Goal: Task Accomplishment & Management: Complete application form

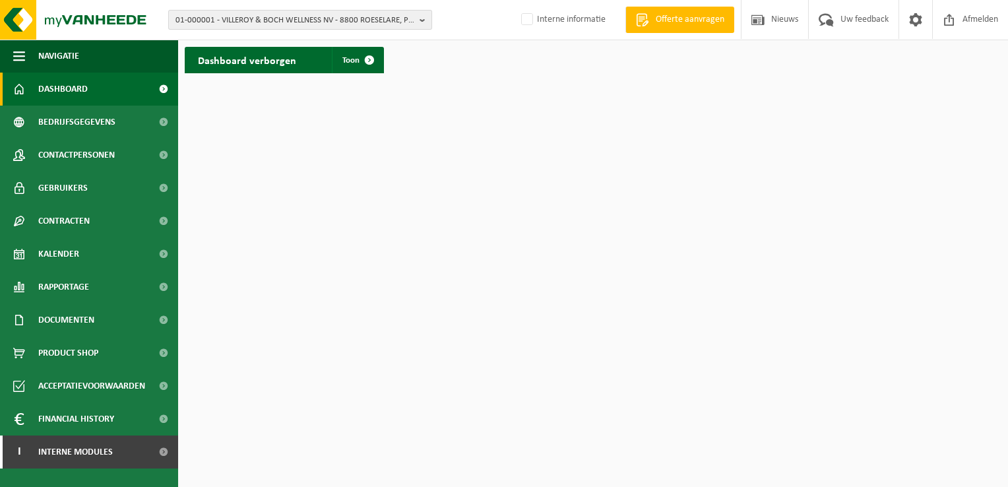
click at [252, 23] on span "01-000001 - VILLEROY & BOCH WELLNESS NV - 8800 ROESELARE, POPULIERSTRAAT 1" at bounding box center [294, 21] width 239 height 20
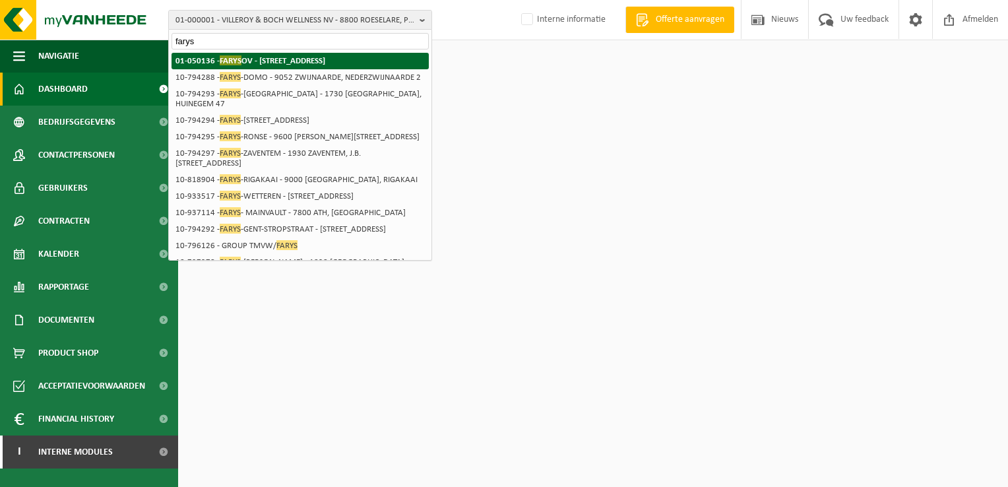
type input "farys"
click at [277, 59] on strong "01-050136 - FARYS OV - 9000 GENT, STROPSTRAAT 1" at bounding box center [250, 60] width 150 height 10
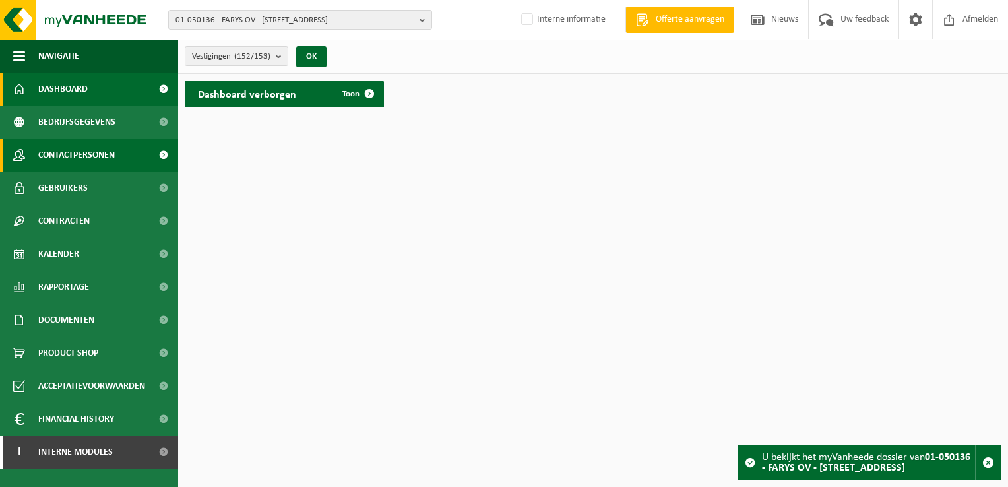
click at [71, 162] on span "Contactpersonen" at bounding box center [76, 154] width 76 height 33
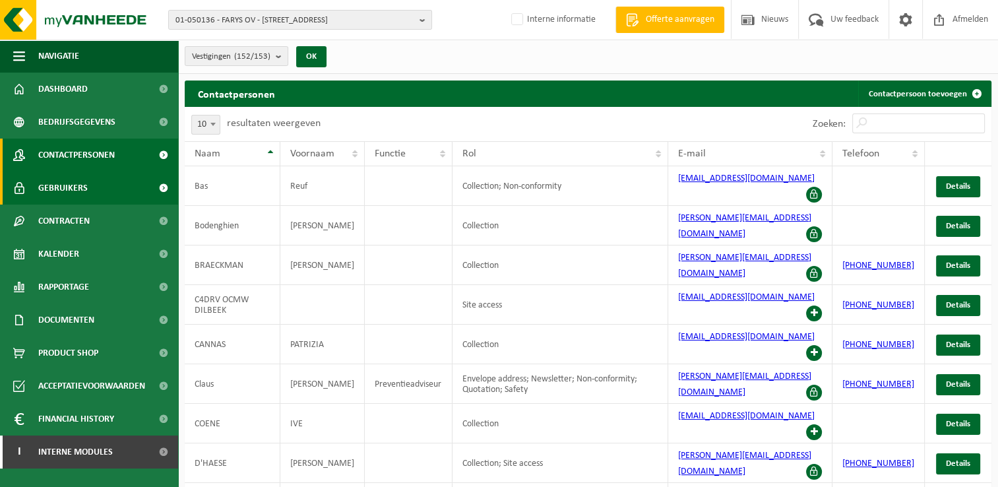
click at [79, 189] on span "Gebruikers" at bounding box center [62, 187] width 49 height 33
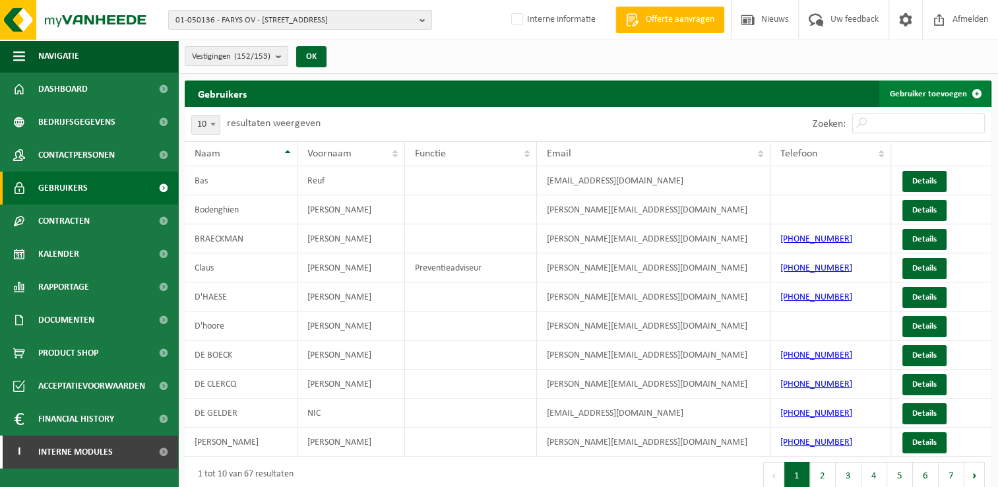
click at [907, 89] on link "Gebruiker toevoegen" at bounding box center [934, 93] width 111 height 26
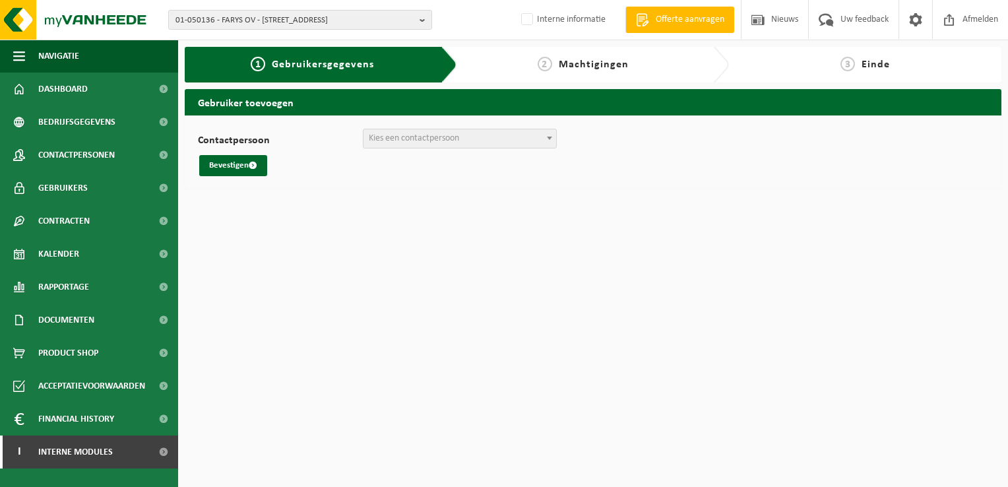
click at [528, 138] on span "Kies een contactpersoon" at bounding box center [459, 138] width 193 height 18
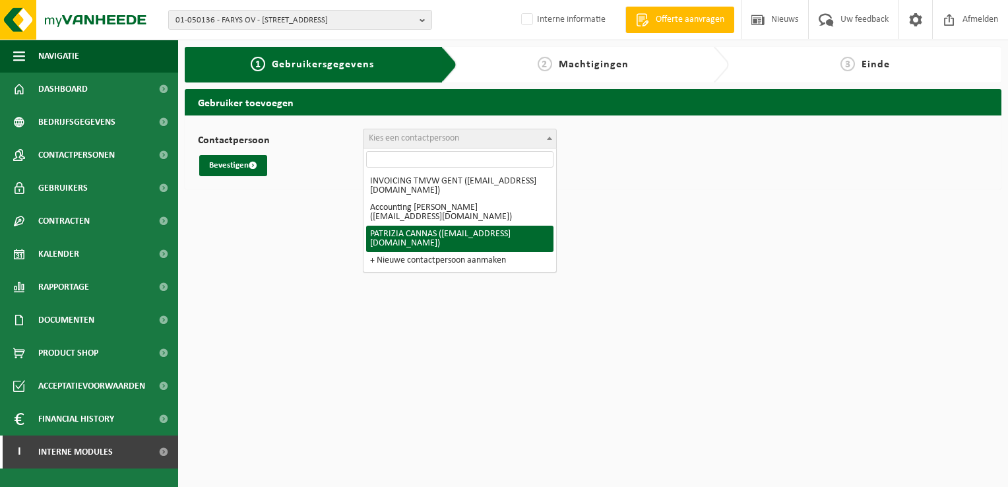
select select "128255"
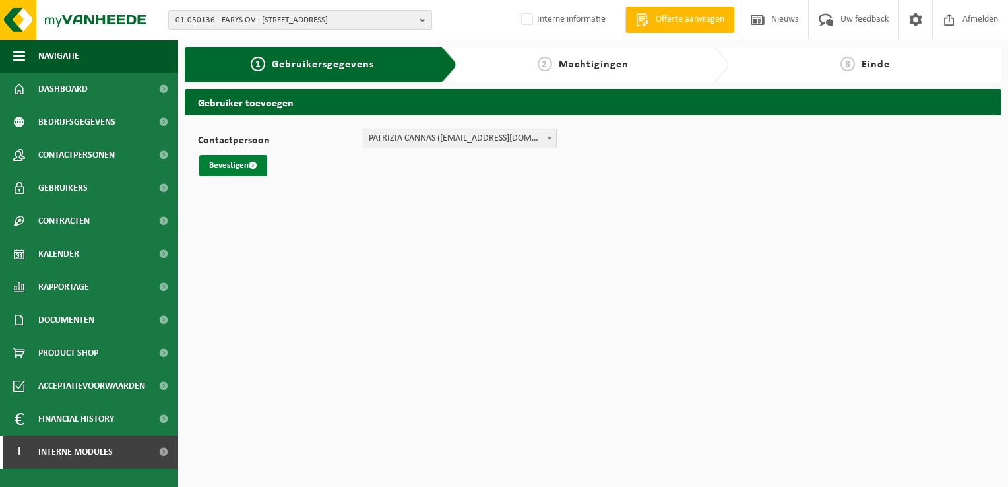
click at [234, 169] on button "Bevestigen" at bounding box center [233, 165] width 68 height 21
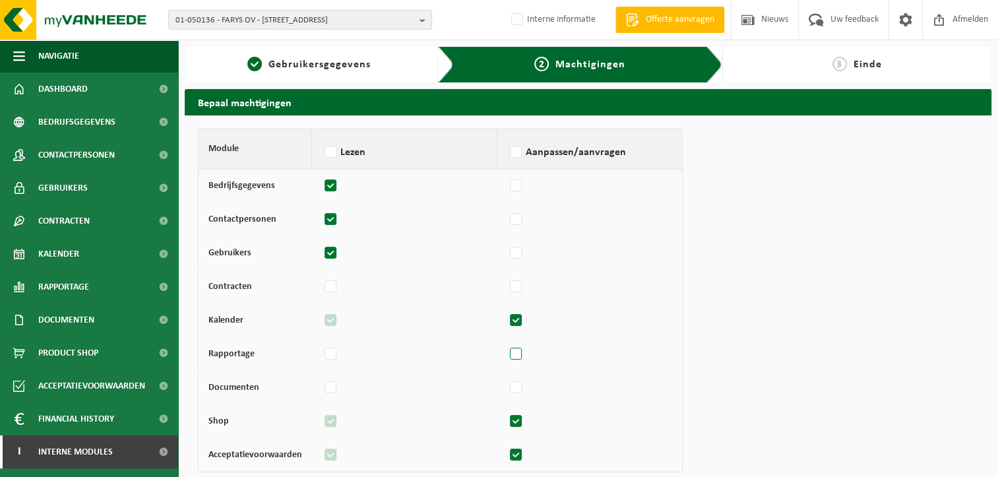
click at [516, 355] on label at bounding box center [516, 354] width 18 height 20
click at [507, 352] on input "checkbox" at bounding box center [506, 348] width 1 height 9
checkbox input "true"
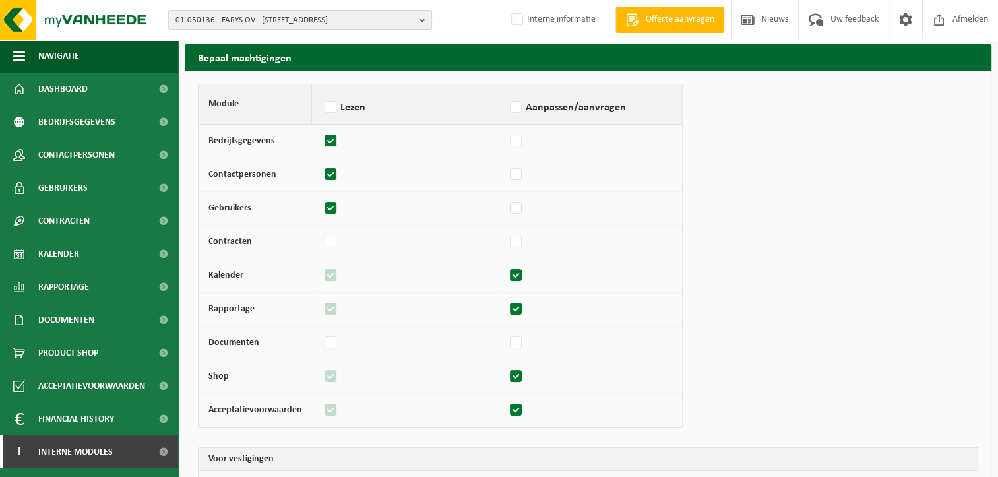
scroll to position [66, 0]
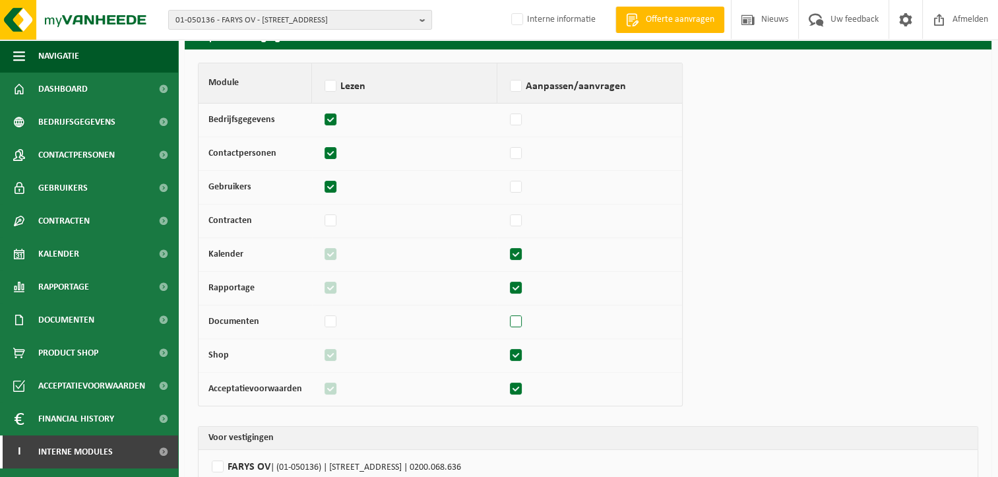
click at [512, 321] on label at bounding box center [516, 322] width 18 height 20
click at [507, 320] on input "checkbox" at bounding box center [506, 315] width 1 height 9
checkbox input "true"
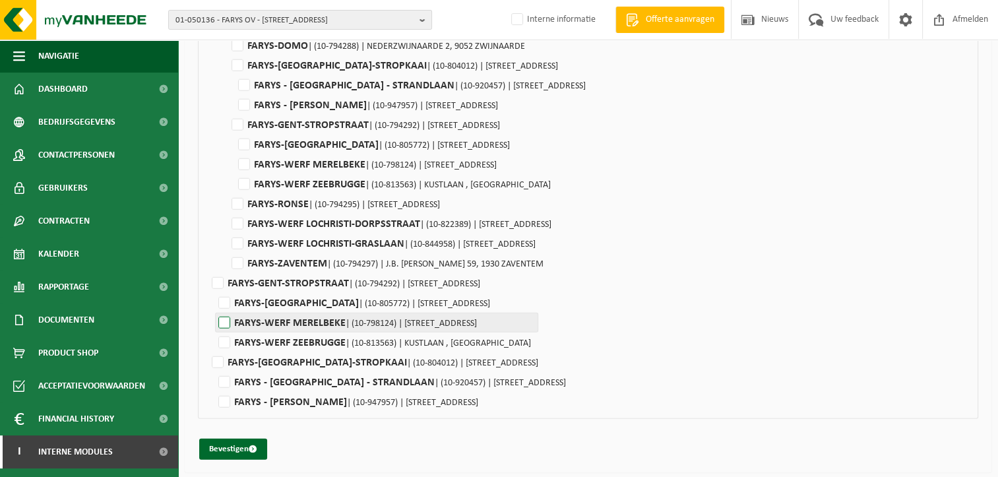
scroll to position [3210, 0]
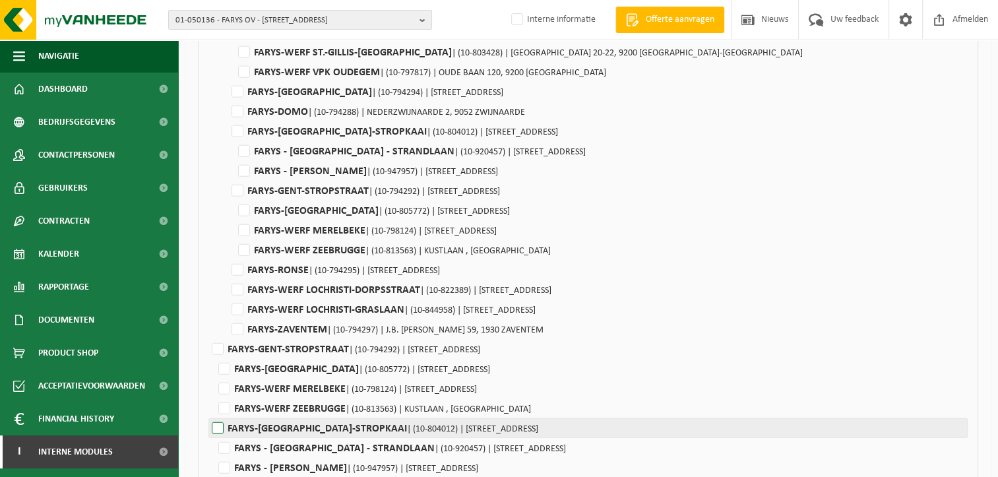
click at [224, 427] on label"] "FARYS-GENT-STROPKAAI | (10-804012) | STROPKAAI 10, 9000 GENT" at bounding box center [587, 428] width 759 height 20
click at [228, 141] on input "FARYS-GENT-STROPKAAI | (10-804012) | STROPKAAI 10, 9000 GENT" at bounding box center [727, 131] width 998 height 20
checkbox input "true"
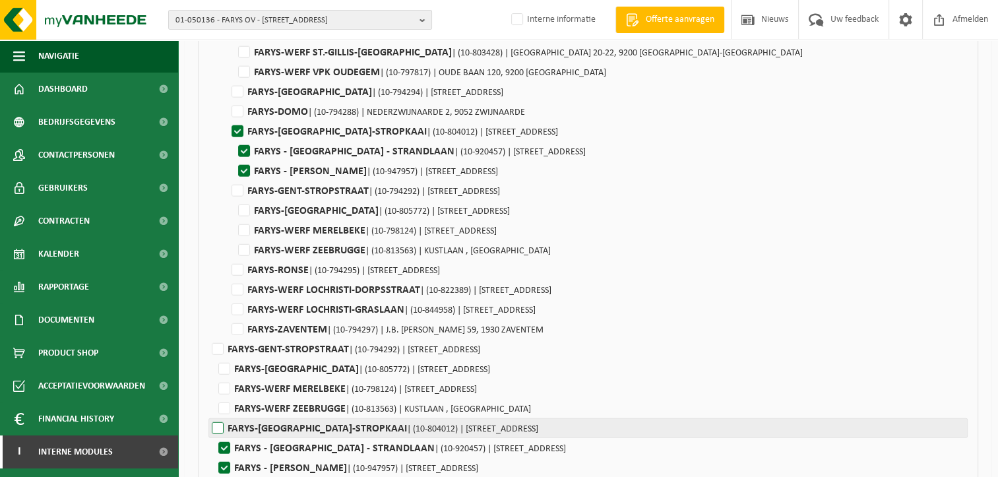
checkbox input "true"
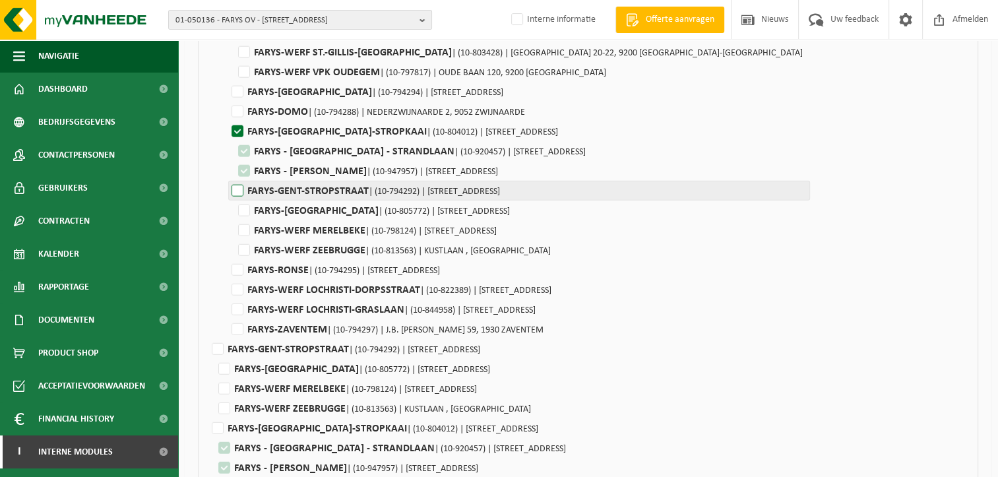
click at [235, 191] on label"] "FARYS-GENT-STROPSTRAAT | (10-794292) | STROPSTRAAT 1, 9000 GENT" at bounding box center [519, 191] width 582 height 20
click at [235, 191] on input "FARYS-GENT-STROPSTRAAT | (10-794292) | STROPSTRAAT 1, 9000 GENT" at bounding box center [727, 191] width 998 height 20
checkbox input "true"
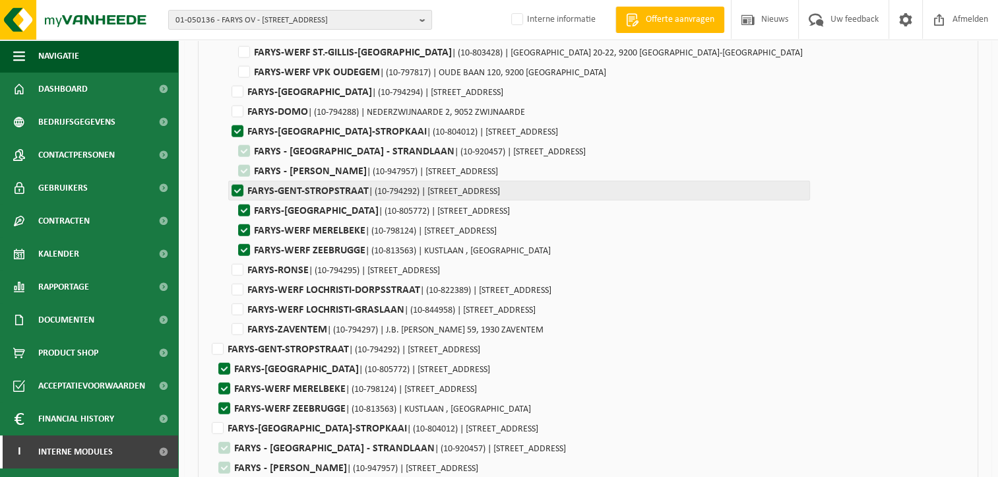
checkbox input "true"
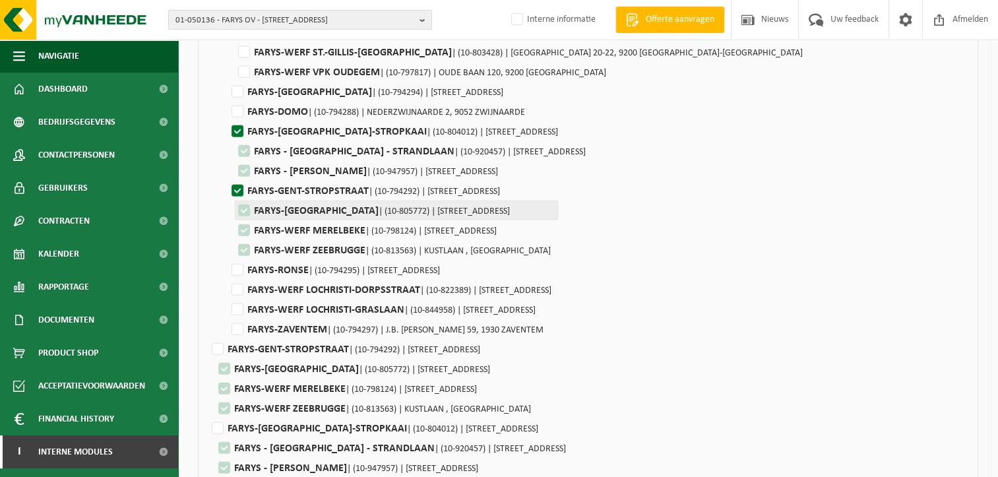
click at [247, 210] on label"] "FARYS-WERF HEIDEBOSSTRAAT MOORSEL | (10-805772) | HEIDEBOSSTRAAT 68, 9310 MOORS…" at bounding box center [396, 210] width 323 height 20
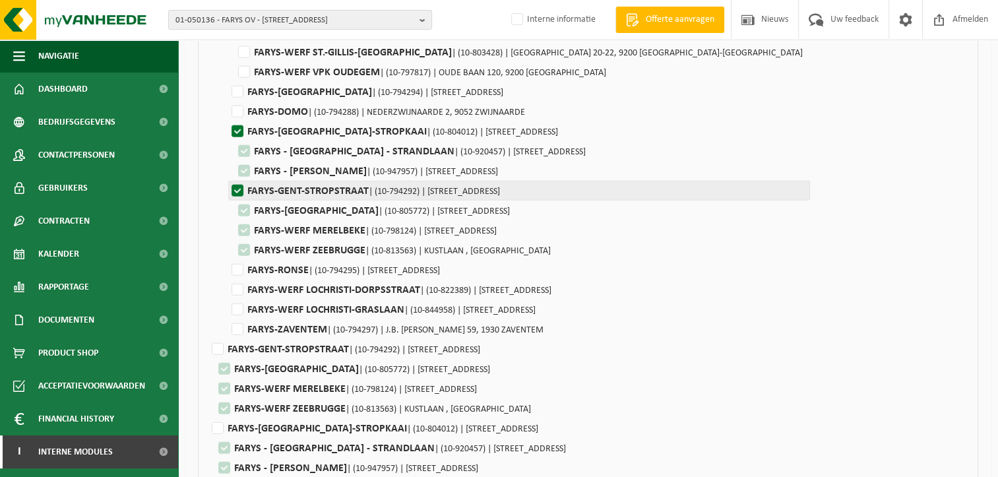
scroll to position [3144, 0]
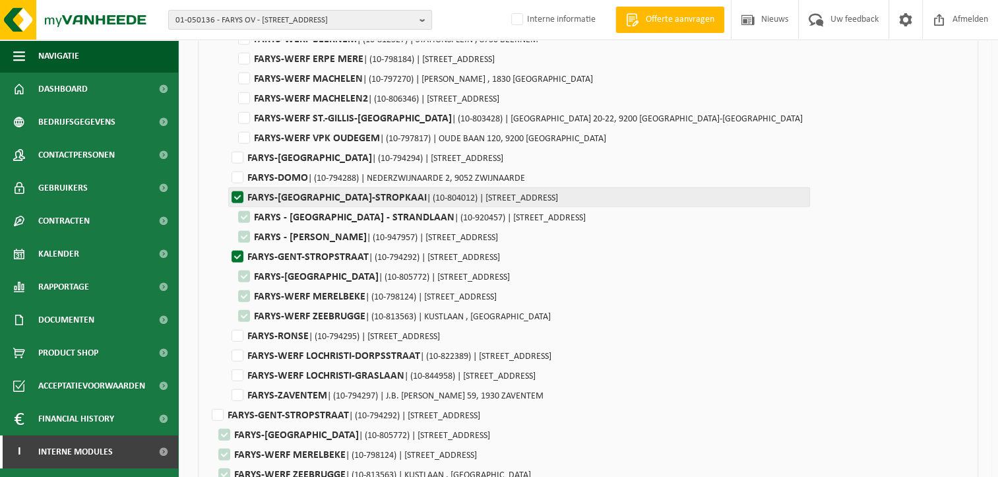
click at [237, 192] on label"] "FARYS-GENT-STROPKAAI | (10-804012) | STROPKAAI 10, 9000 GENT" at bounding box center [519, 197] width 582 height 20
click at [237, 192] on input "FARYS-GENT-STROPKAAI | (10-804012) | STROPKAAI 10, 9000 GENT" at bounding box center [727, 197] width 998 height 20
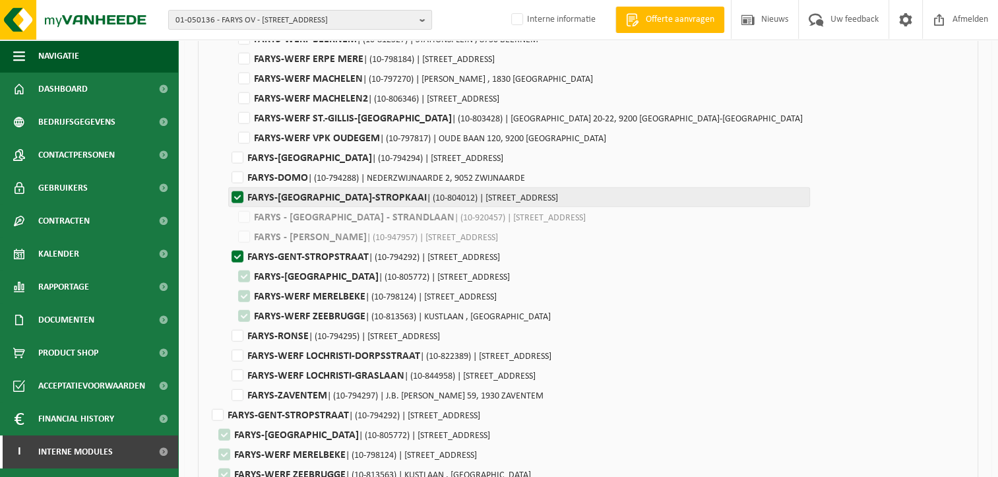
checkbox input "false"
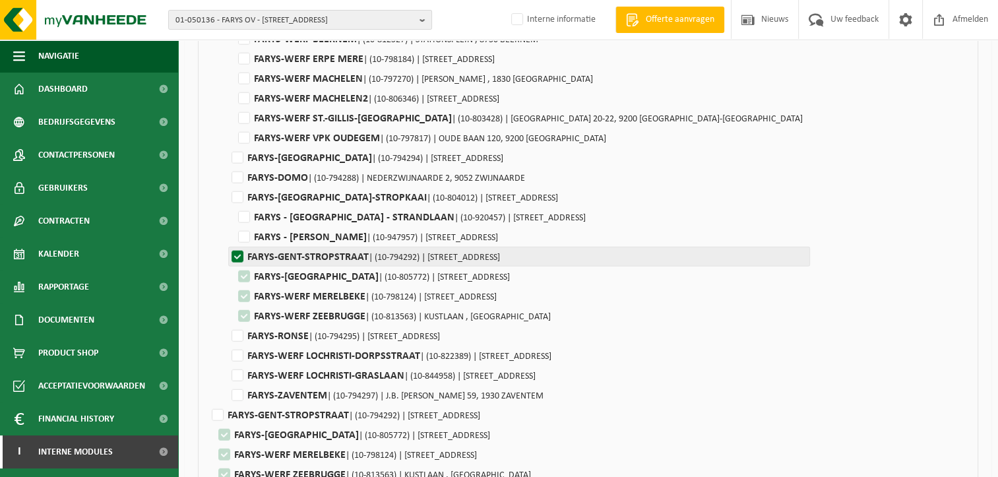
click at [235, 258] on label"] "FARYS-GENT-STROPSTRAAT | (10-794292) | STROPSTRAAT 1, 9000 GENT" at bounding box center [519, 257] width 582 height 20
click at [235, 258] on input "FARYS-GENT-STROPSTRAAT | (10-794292) | STROPSTRAAT 1, 9000 GENT" at bounding box center [727, 257] width 998 height 20
checkbox input "false"
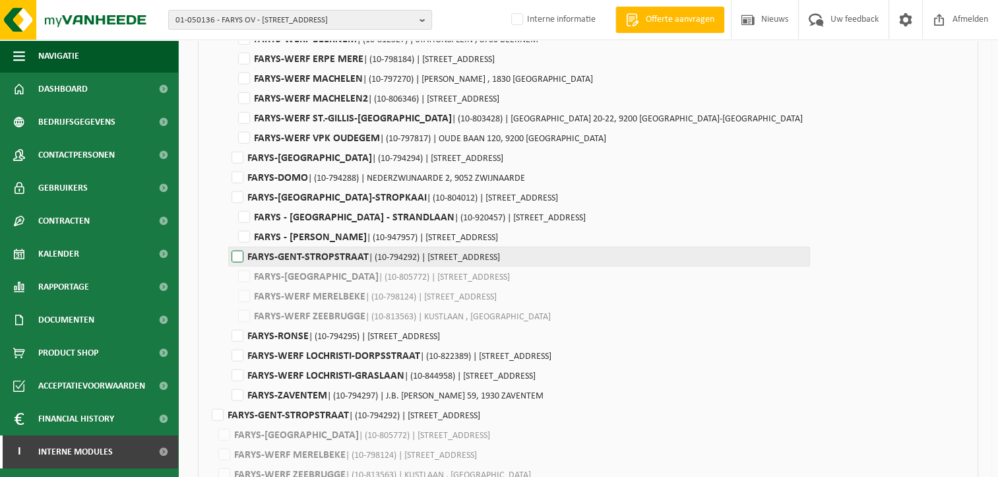
checkbox input "false"
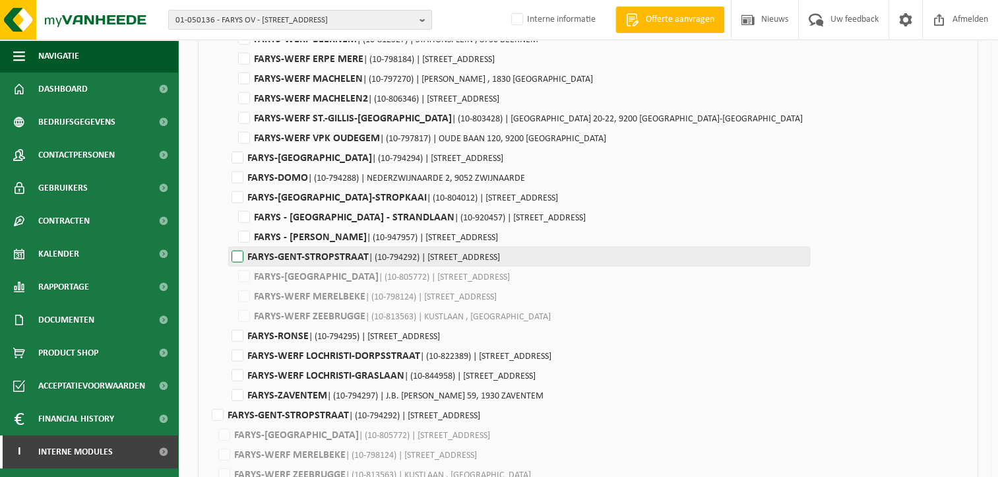
checkbox input "false"
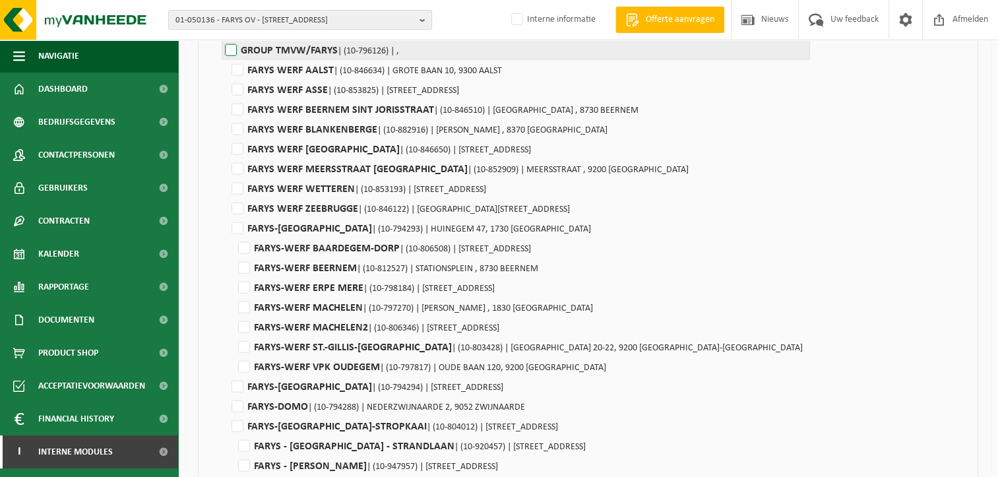
scroll to position [2946, 0]
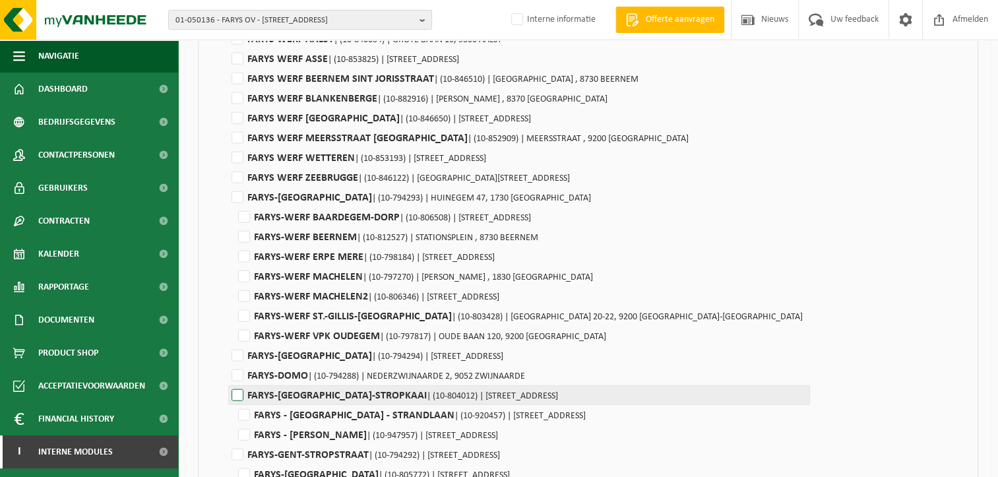
click at [237, 396] on label"] "FARYS-GENT-STROPKAAI | (10-804012) | STROPKAAI 10, 9000 GENT" at bounding box center [519, 395] width 582 height 20
click at [237, 396] on input "FARYS-GENT-STROPKAAI | (10-804012) | STROPKAAI 10, 9000 GENT" at bounding box center [727, 395] width 998 height 20
checkbox input "true"
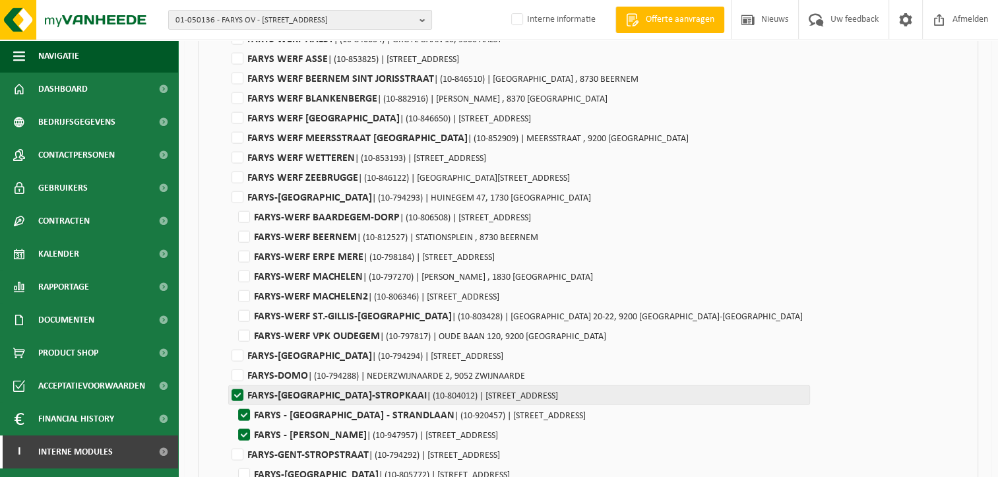
checkbox input "true"
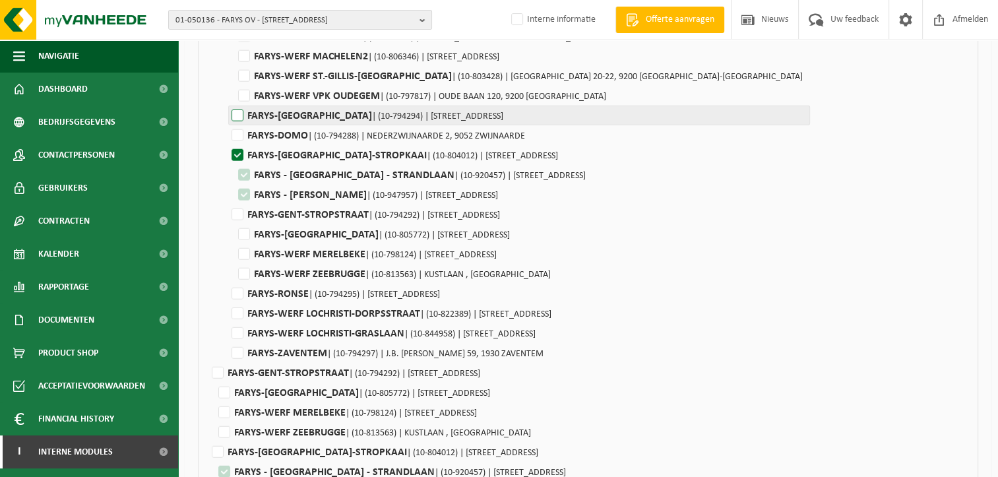
scroll to position [3144, 0]
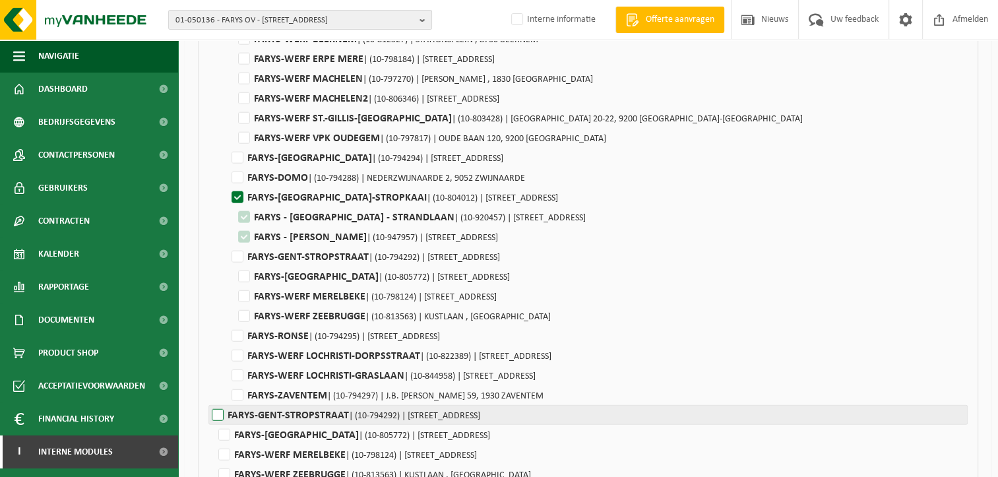
click at [222, 412] on label"] "FARYS-GENT-STROPSTRAAT | (10-794292) | STROPSTRAAT 1, 9000 GENT" at bounding box center [587, 415] width 759 height 20
click at [228, 266] on input "FARYS-GENT-STROPSTRAAT | (10-794292) | STROPSTRAAT 1, 9000 GENT" at bounding box center [727, 257] width 998 height 20
checkbox input "true"
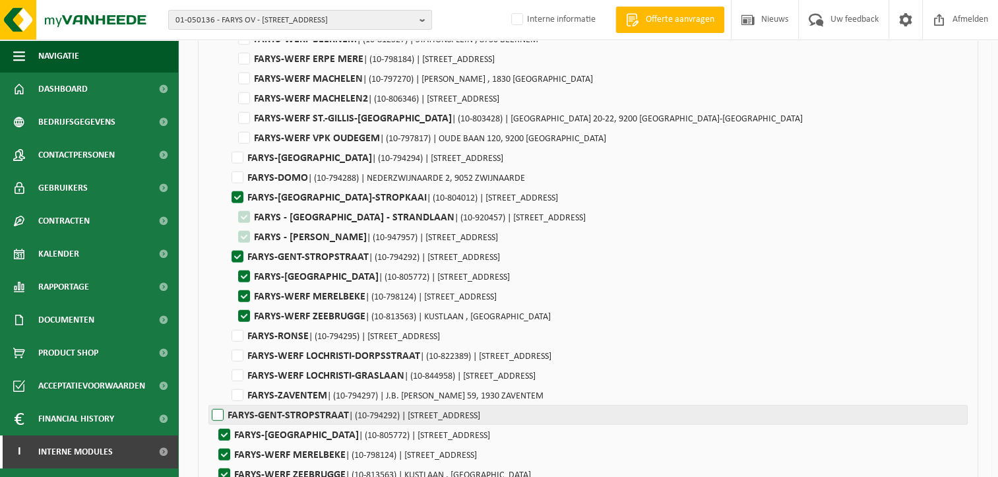
checkbox input "true"
click at [219, 410] on label"] "FARYS-GENT-STROPSTRAAT | (10-794292) | STROPSTRAAT 1, 9000 GENT" at bounding box center [587, 415] width 759 height 20
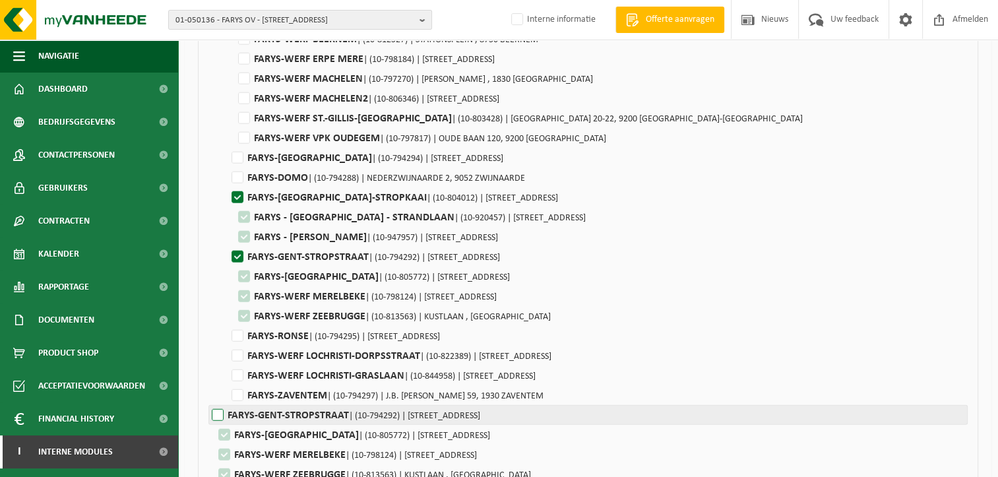
click at [228, 266] on input "FARYS-GENT-STROPSTRAAT | (10-794292) | STROPSTRAAT 1, 9000 GENT" at bounding box center [727, 257] width 998 height 20
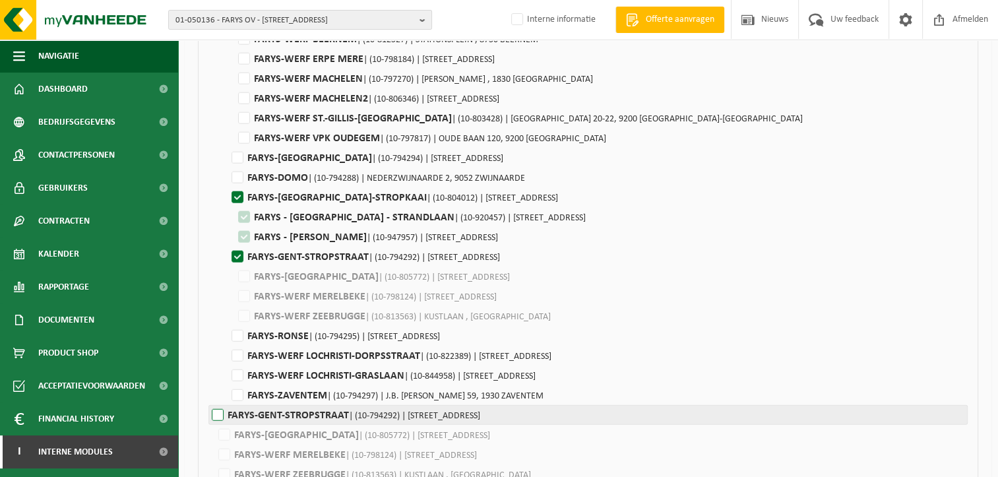
checkbox input "false"
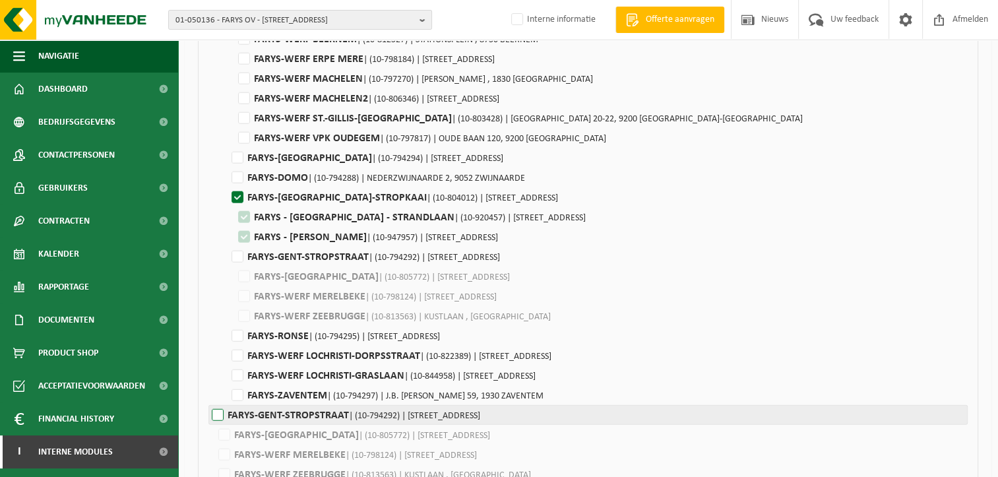
checkbox input "false"
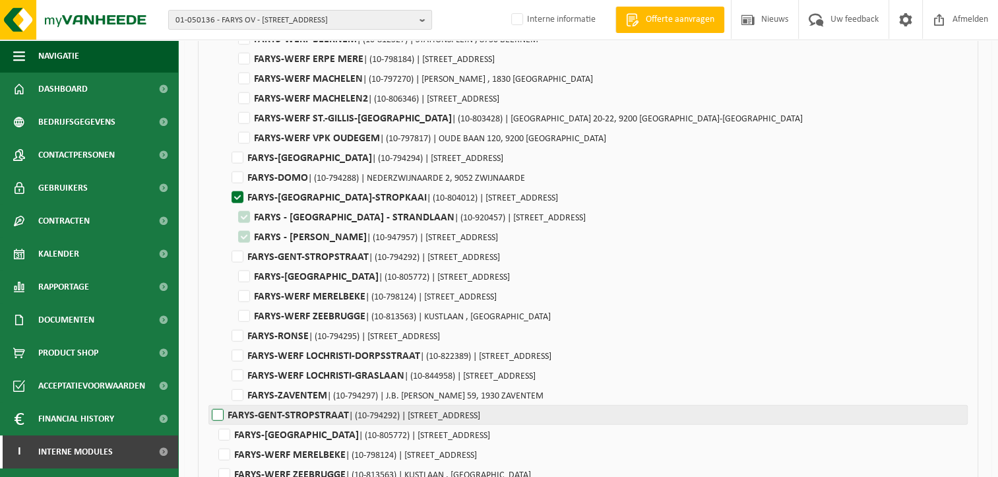
click at [218, 410] on label"] "FARYS-GENT-STROPSTRAAT | (10-794292) | STROPSTRAAT 1, 9000 GENT" at bounding box center [587, 415] width 759 height 20
click at [228, 266] on input "FARYS-GENT-STROPSTRAAT | (10-794292) | STROPSTRAAT 1, 9000 GENT" at bounding box center [727, 257] width 998 height 20
checkbox input "true"
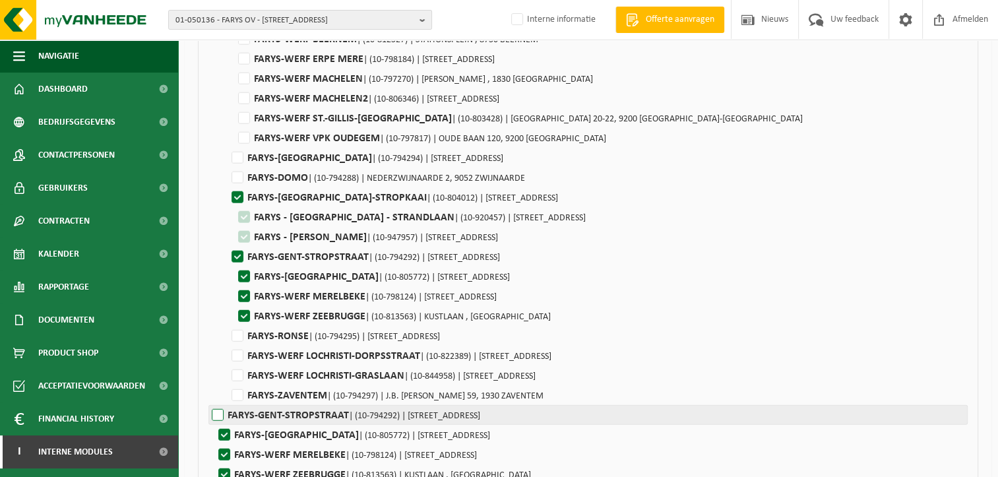
checkbox input "true"
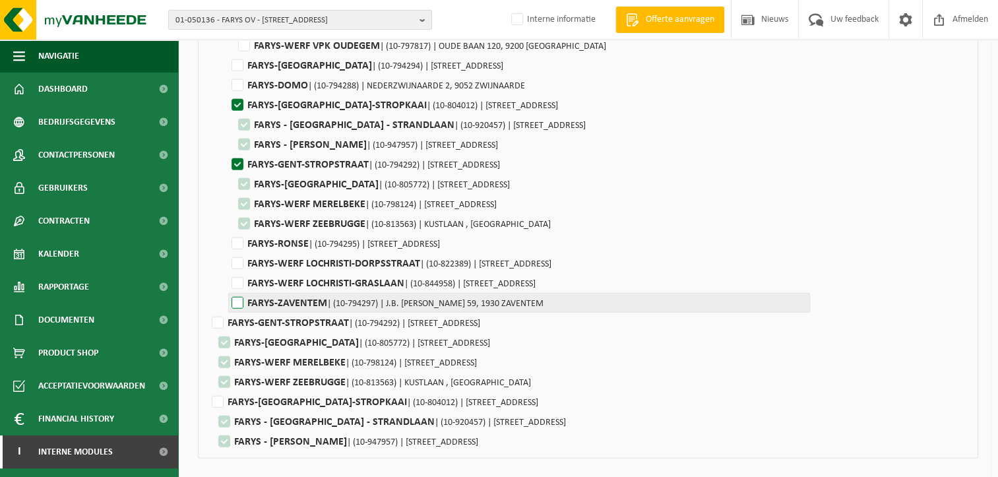
scroll to position [3276, 0]
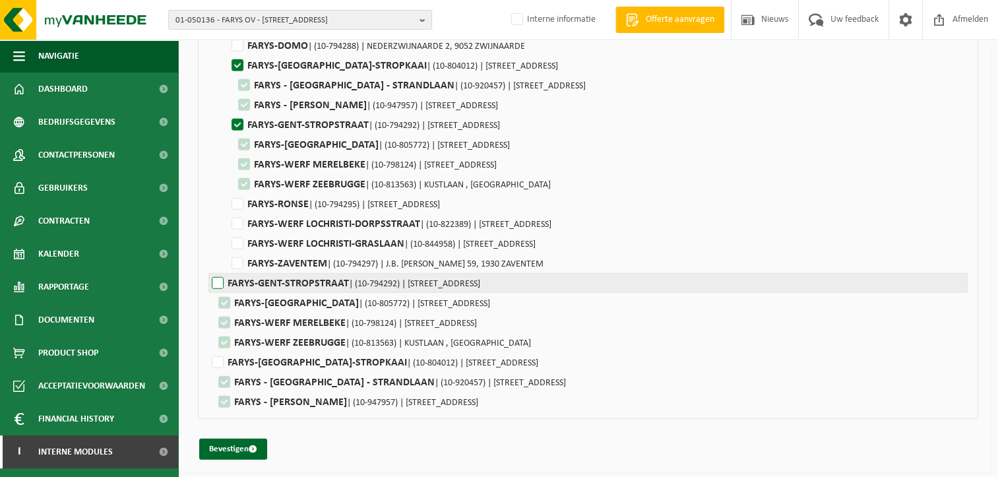
click at [221, 285] on label"] "FARYS-GENT-STROPSTRAAT | (10-794292) | STROPSTRAAT 1, 9000 GENT" at bounding box center [587, 283] width 759 height 20
click at [228, 135] on input "FARYS-GENT-STROPSTRAAT | (10-794292) | STROPSTRAAT 1, 9000 GENT" at bounding box center [727, 125] width 998 height 20
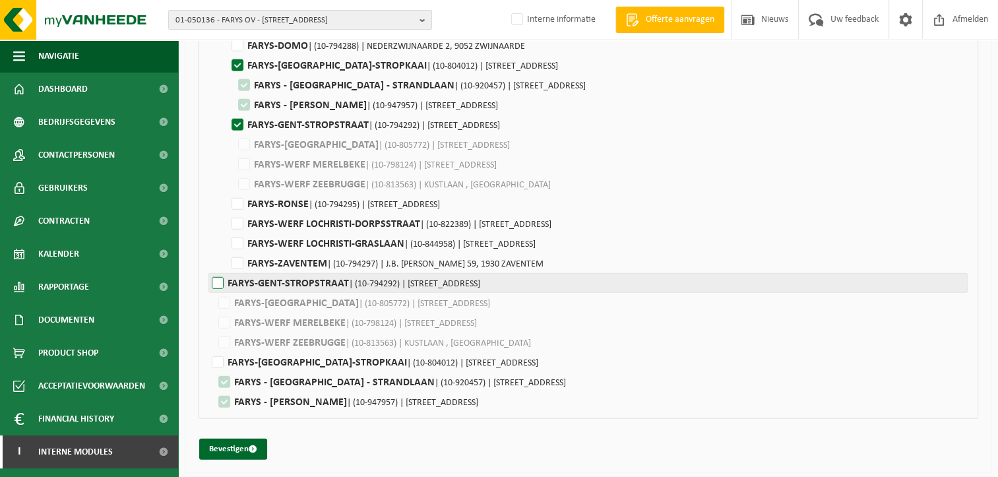
checkbox input "false"
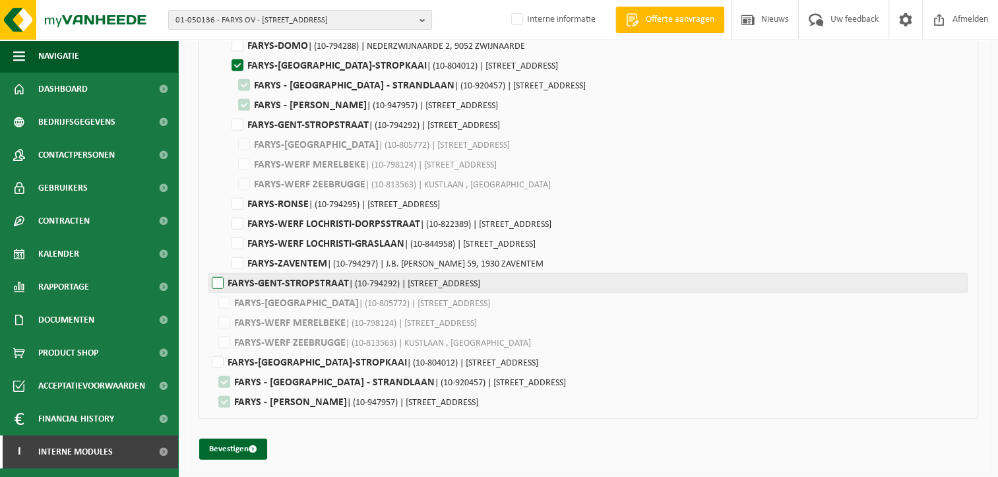
checkbox input "false"
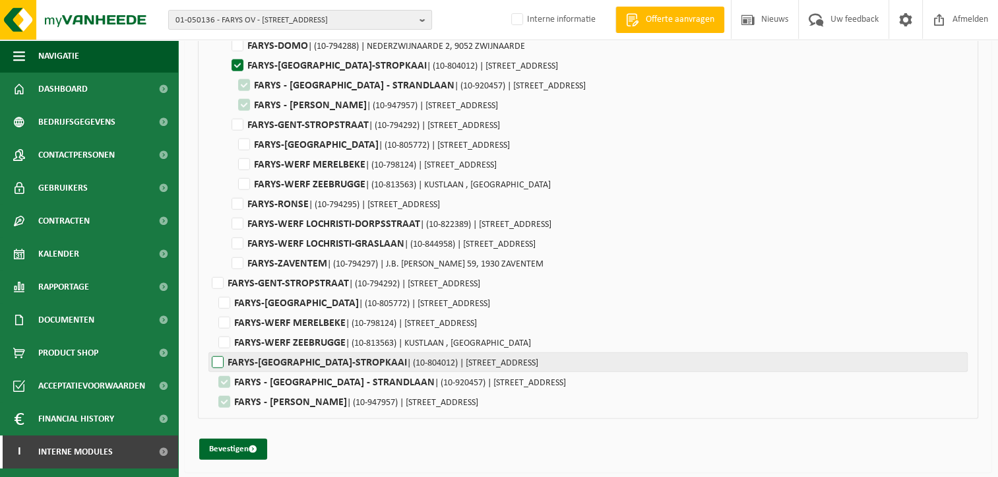
click at [224, 360] on label"] "FARYS-GENT-STROPKAAI | (10-804012) | STROPKAAI 10, 9000 GENT" at bounding box center [587, 362] width 759 height 20
click at [228, 75] on input "FARYS-GENT-STROPKAAI | (10-804012) | STROPKAAI 10, 9000 GENT" at bounding box center [727, 65] width 998 height 20
checkbox input "false"
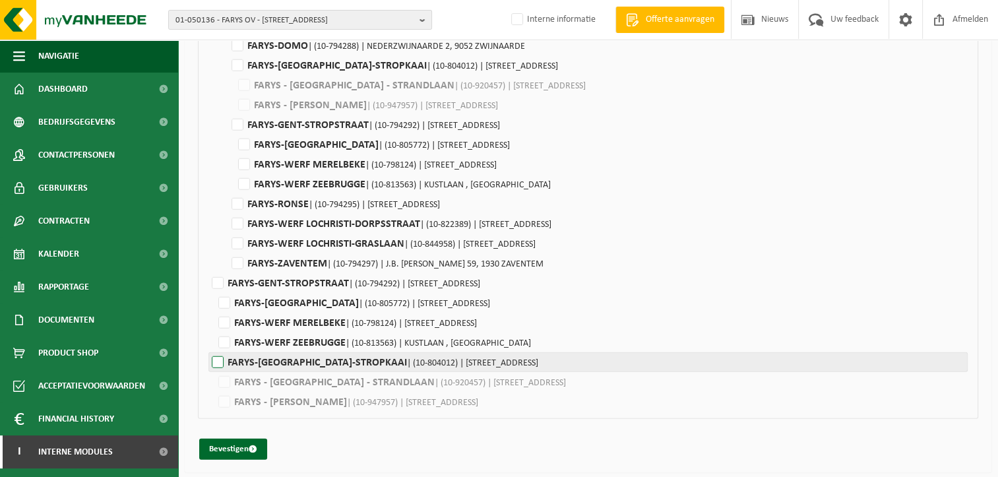
checkbox input "false"
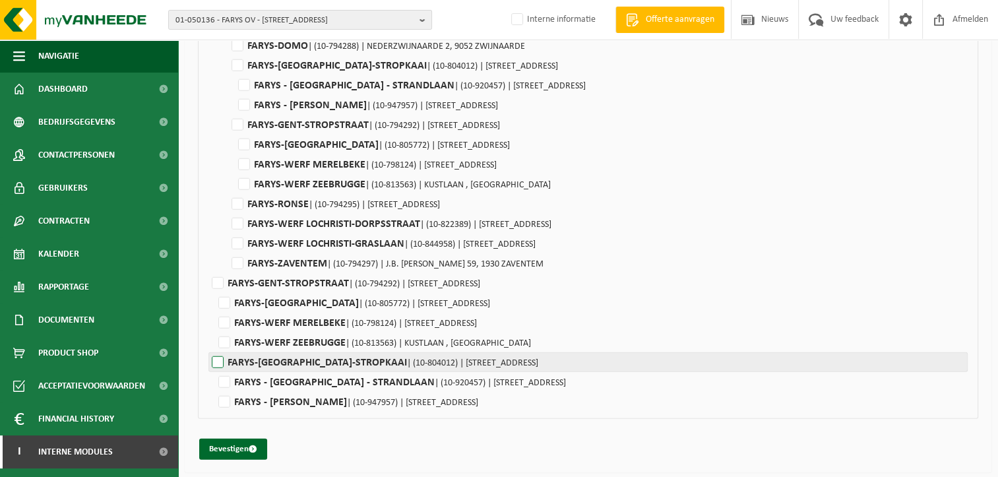
click at [219, 357] on label"] "FARYS-GENT-STROPKAAI | (10-804012) | STROPKAAI 10, 9000 GENT" at bounding box center [587, 362] width 759 height 20
click at [228, 75] on input "FARYS-GENT-STROPKAAI | (10-804012) | STROPKAAI 10, 9000 GENT" at bounding box center [727, 65] width 998 height 20
checkbox input "true"
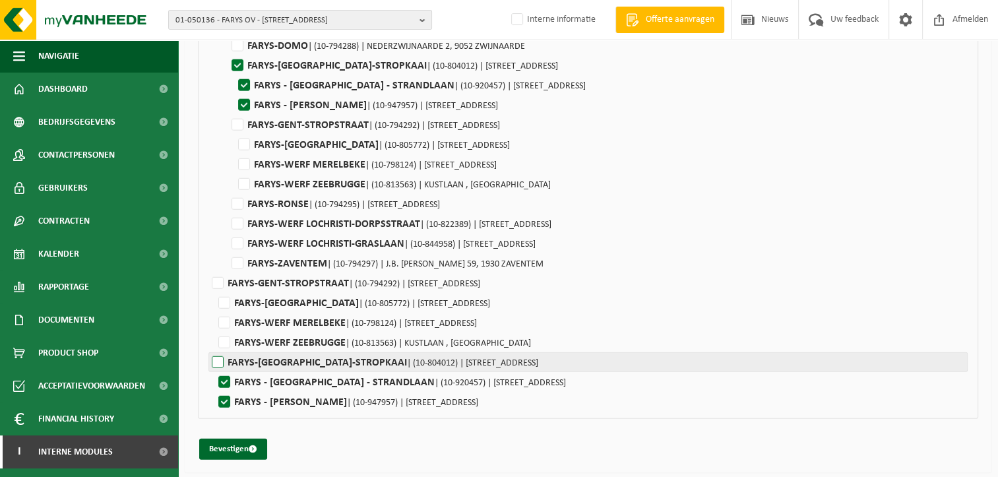
checkbox input "true"
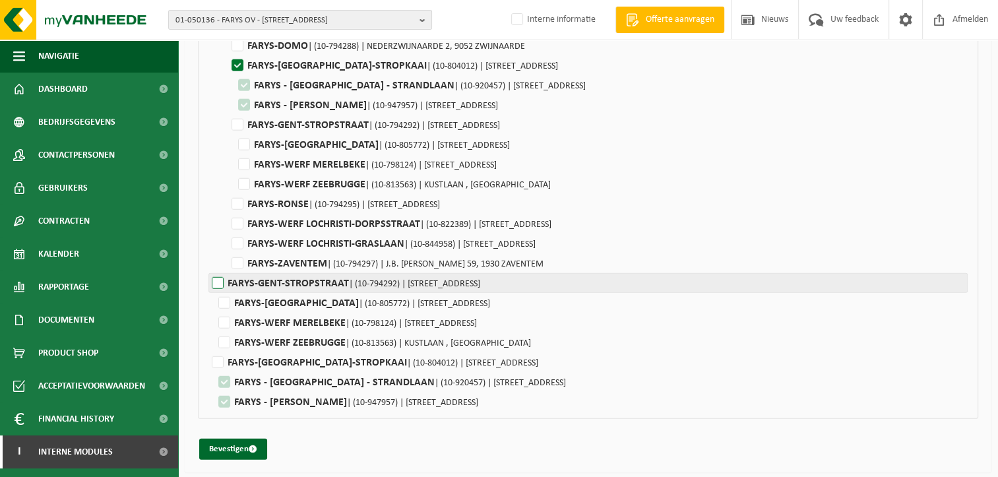
click at [216, 280] on label"] "FARYS-GENT-STROPSTRAAT | (10-794292) | STROPSTRAAT 1, 9000 GENT" at bounding box center [587, 283] width 759 height 20
click at [228, 135] on input "FARYS-GENT-STROPSTRAAT | (10-794292) | STROPSTRAAT 1, 9000 GENT" at bounding box center [727, 125] width 998 height 20
checkbox input "true"
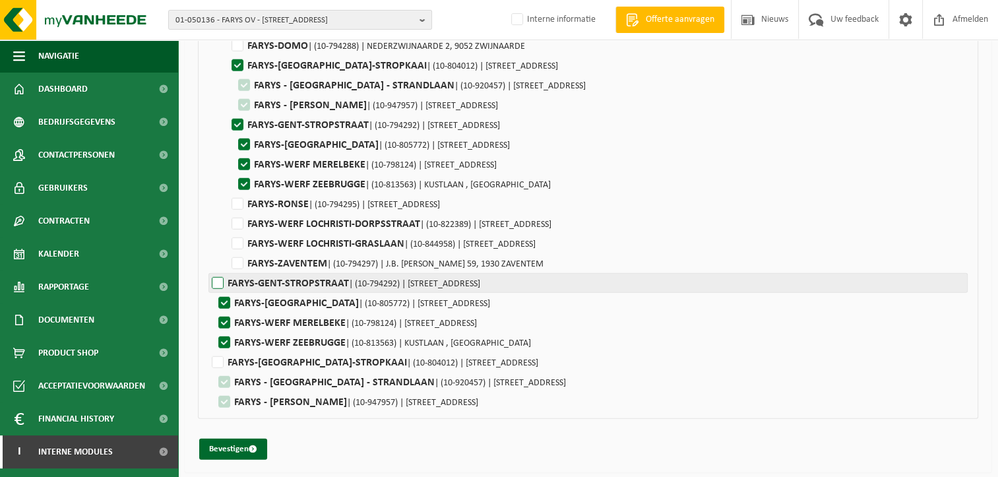
checkbox input "true"
click at [216, 280] on label"] "FARYS-GENT-STROPSTRAAT | (10-794292) | STROPSTRAAT 1, 9000 GENT" at bounding box center [587, 283] width 759 height 20
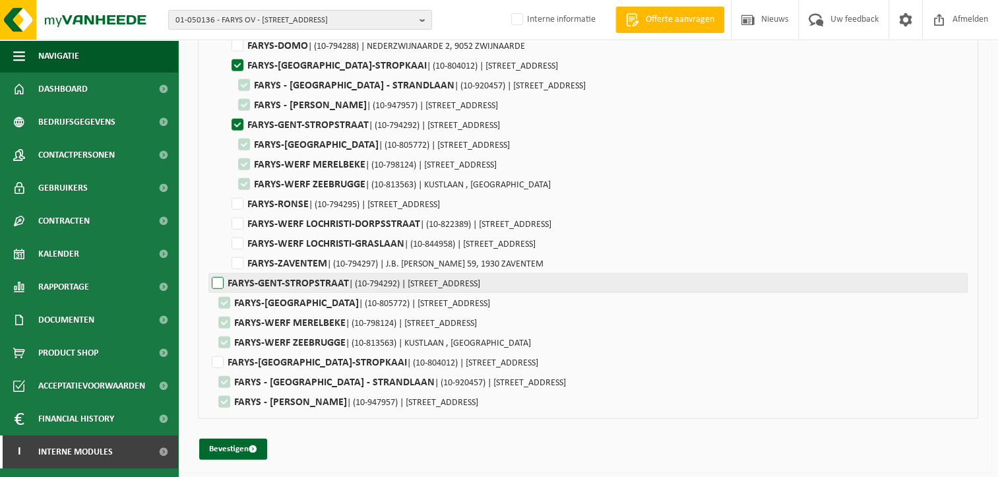
click at [228, 135] on input "FARYS-GENT-STROPSTRAAT | (10-794292) | STROPSTRAAT 1, 9000 GENT" at bounding box center [727, 125] width 998 height 20
checkbox input "false"
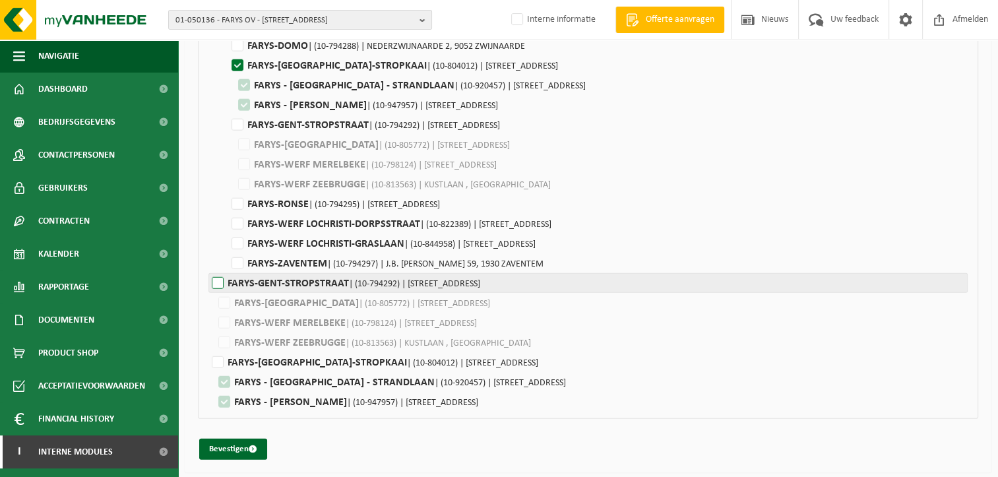
checkbox input "false"
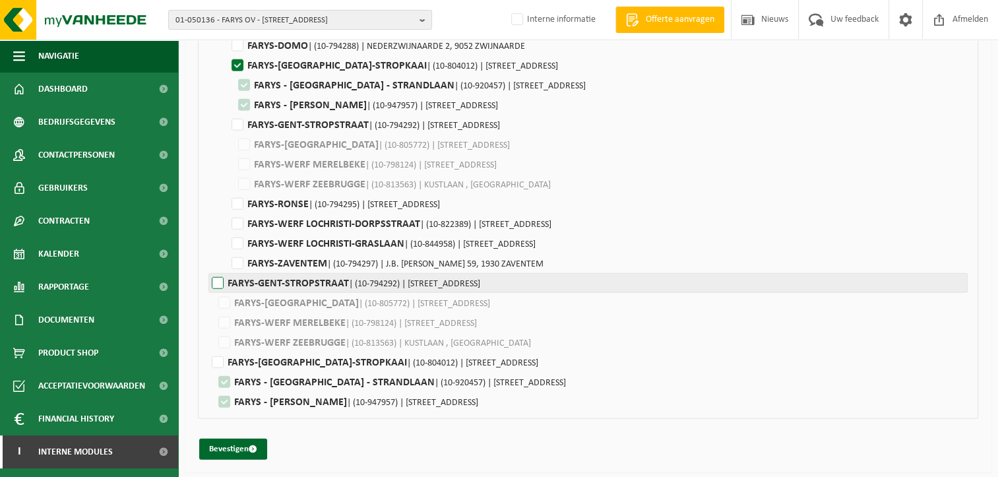
checkbox input "false"
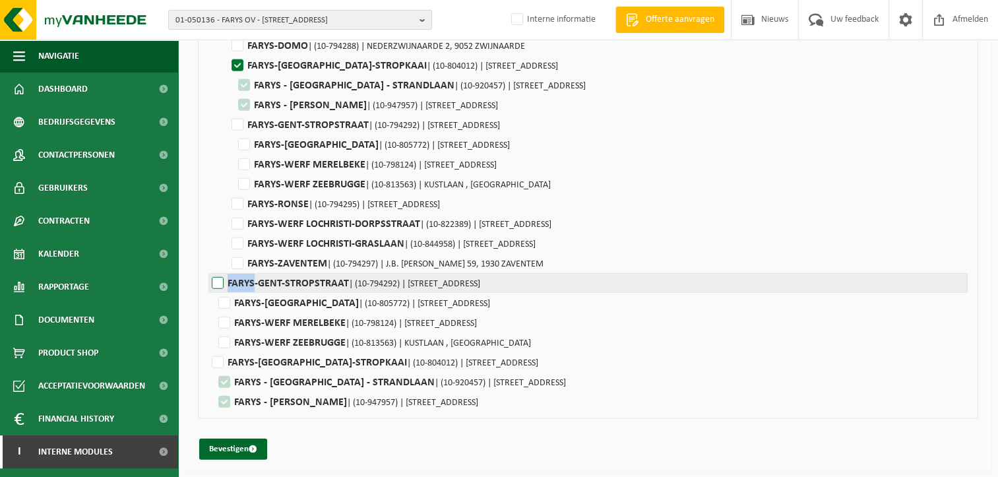
click at [216, 280] on label"] "FARYS-GENT-STROPSTRAAT | (10-794292) | STROPSTRAAT 1, 9000 GENT" at bounding box center [587, 283] width 759 height 20
click at [228, 135] on input "FARYS-GENT-STROPSTRAAT | (10-794292) | STROPSTRAAT 1, 9000 GENT" at bounding box center [727, 125] width 998 height 20
checkbox input "true"
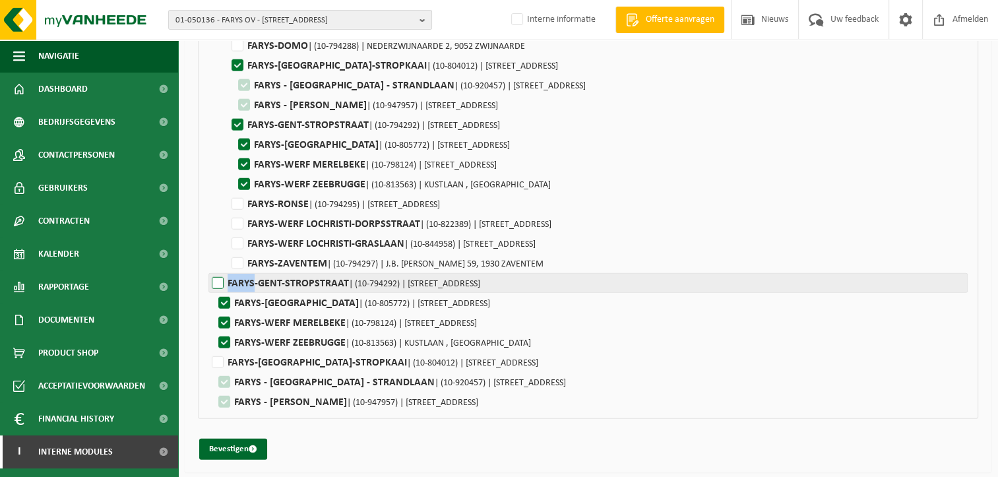
checkbox input "true"
click at [218, 281] on label"] "FARYS-GENT-STROPSTRAAT | (10-794292) | STROPSTRAAT 1, 9000 GENT" at bounding box center [587, 283] width 759 height 20
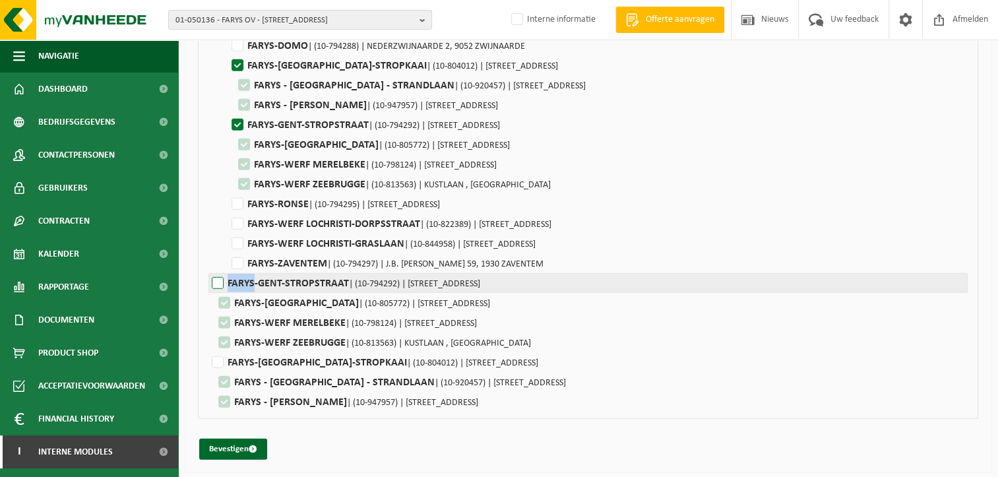
click at [228, 135] on input "FARYS-GENT-STROPSTRAAT | (10-794292) | STROPSTRAAT 1, 9000 GENT" at bounding box center [727, 125] width 998 height 20
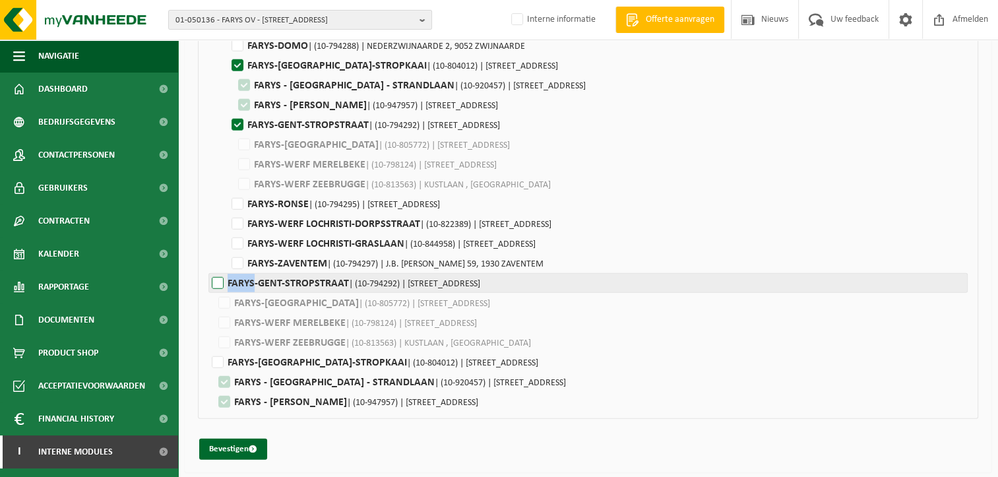
checkbox input "false"
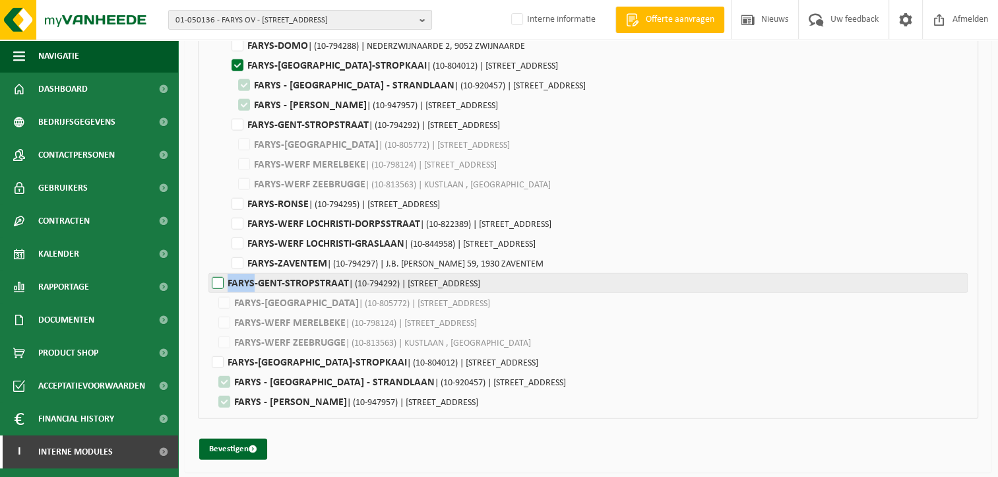
checkbox input "false"
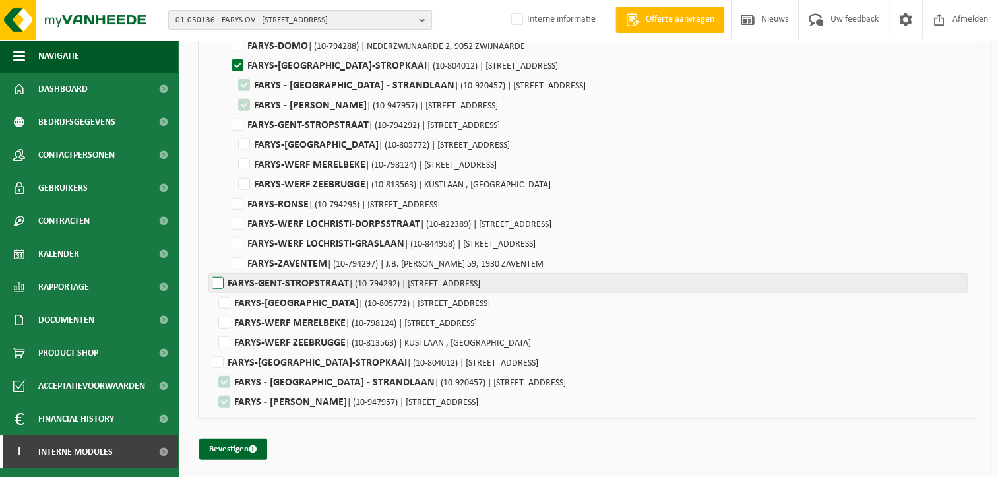
click at [218, 281] on label"] "FARYS-GENT-STROPSTRAAT | (10-794292) | STROPSTRAAT 1, 9000 GENT" at bounding box center [587, 283] width 759 height 20
click at [228, 135] on input "FARYS-GENT-STROPSTRAAT | (10-794292) | STROPSTRAAT 1, 9000 GENT" at bounding box center [727, 125] width 998 height 20
checkbox input "true"
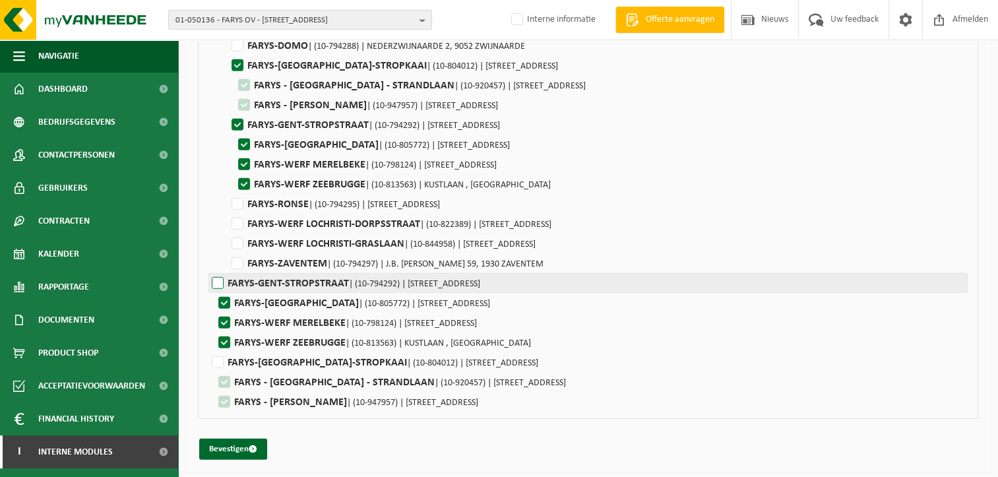
checkbox input "true"
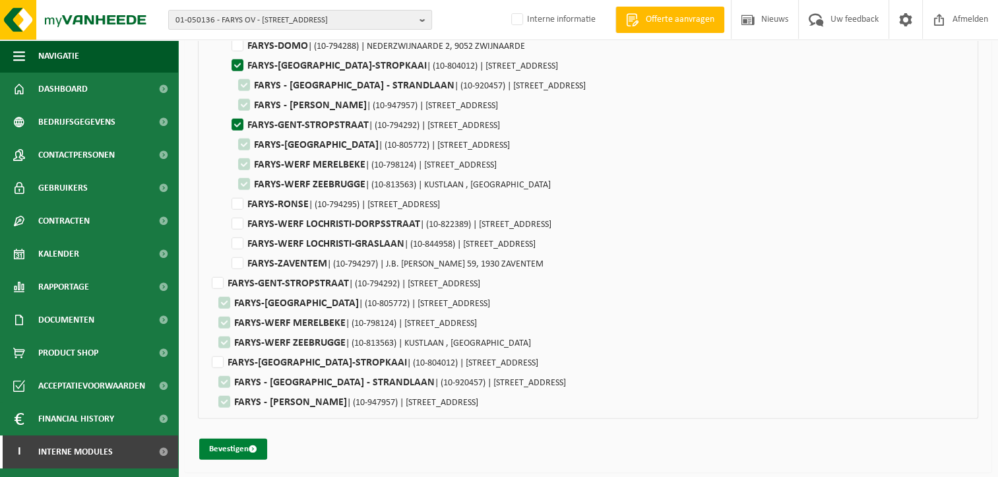
click at [229, 444] on button "Bevestigen" at bounding box center [233, 449] width 68 height 21
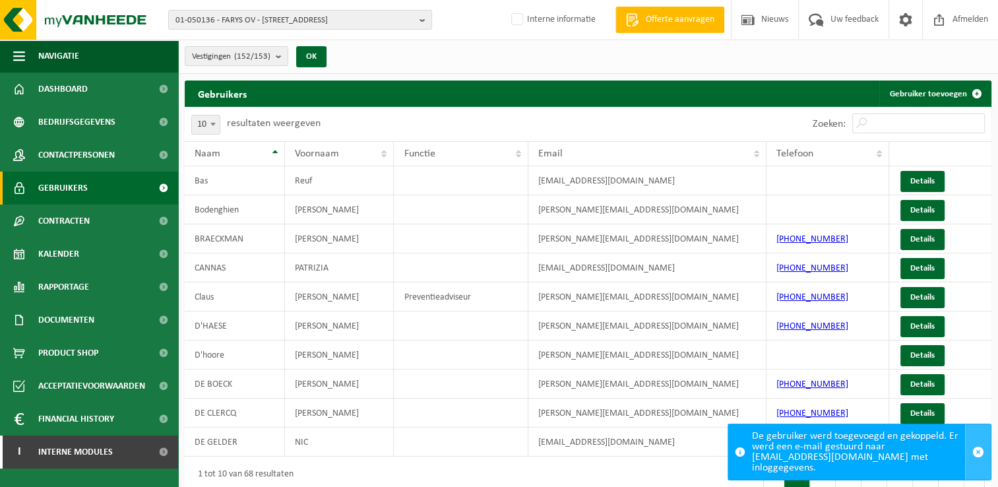
click at [981, 449] on button "button" at bounding box center [978, 451] width 26 height 55
